Goal: Information Seeking & Learning: Learn about a topic

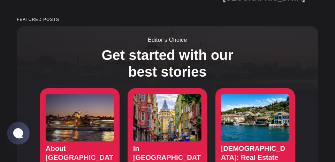
scroll to position [531, 0]
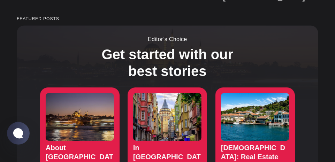
click at [171, 138] on link "In Turkey, How to Obtain a Turkish Resident Permit" at bounding box center [166, 145] width 79 height 117
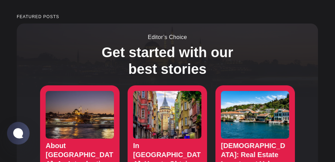
scroll to position [552, 0]
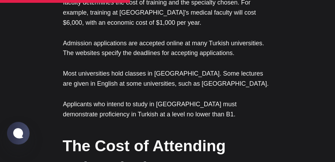
scroll to position [2178, 0]
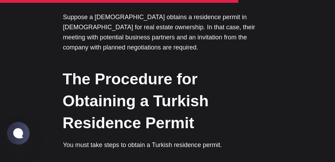
scroll to position [3777, 0]
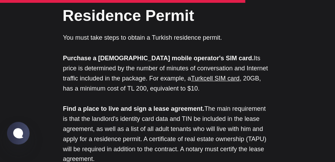
scroll to position [3881, 0]
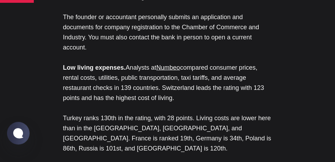
scroll to position [0, 0]
